Goal: Navigation & Orientation: Find specific page/section

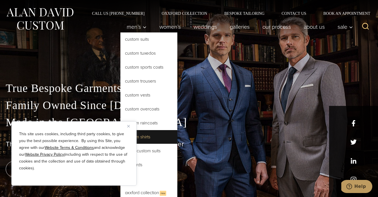
click at [146, 137] on link "Custom Shirts" at bounding box center [148, 137] width 57 height 14
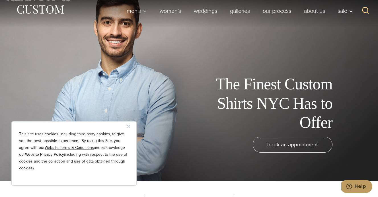
scroll to position [16, 0]
click at [128, 126] on img "Close" at bounding box center [128, 126] width 3 height 3
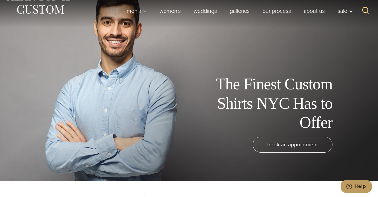
scroll to position [0, 0]
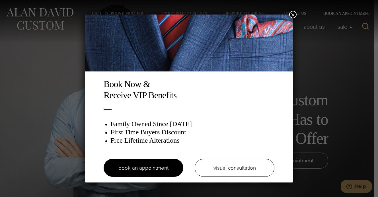
click at [292, 15] on button "×" at bounding box center [292, 14] width 7 height 7
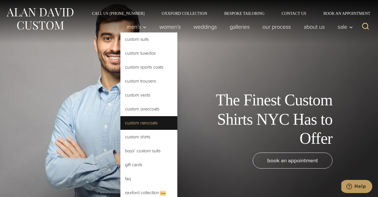
click at [146, 123] on link "Custom Raincoats" at bounding box center [148, 123] width 57 height 14
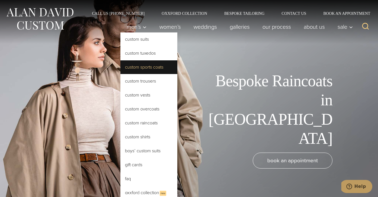
click at [142, 67] on link "Custom Sports Coats" at bounding box center [148, 67] width 57 height 14
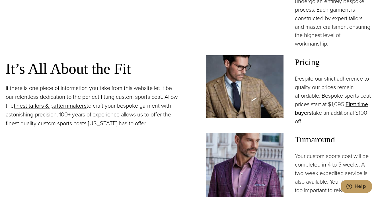
scroll to position [313, 0]
